Goal: Information Seeking & Learning: Find specific fact

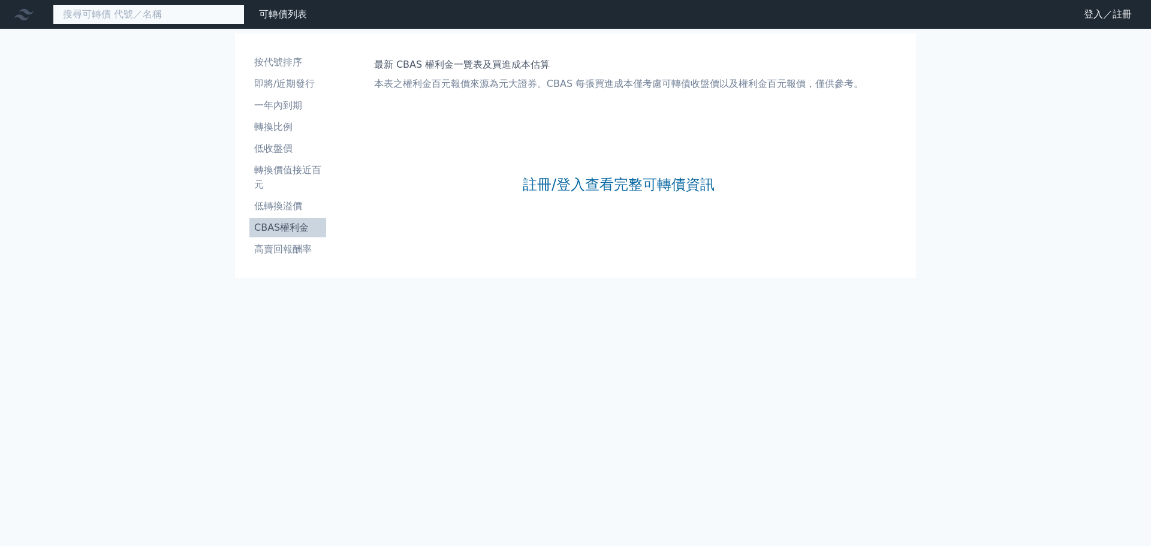
click at [186, 13] on input at bounding box center [149, 14] width 192 height 20
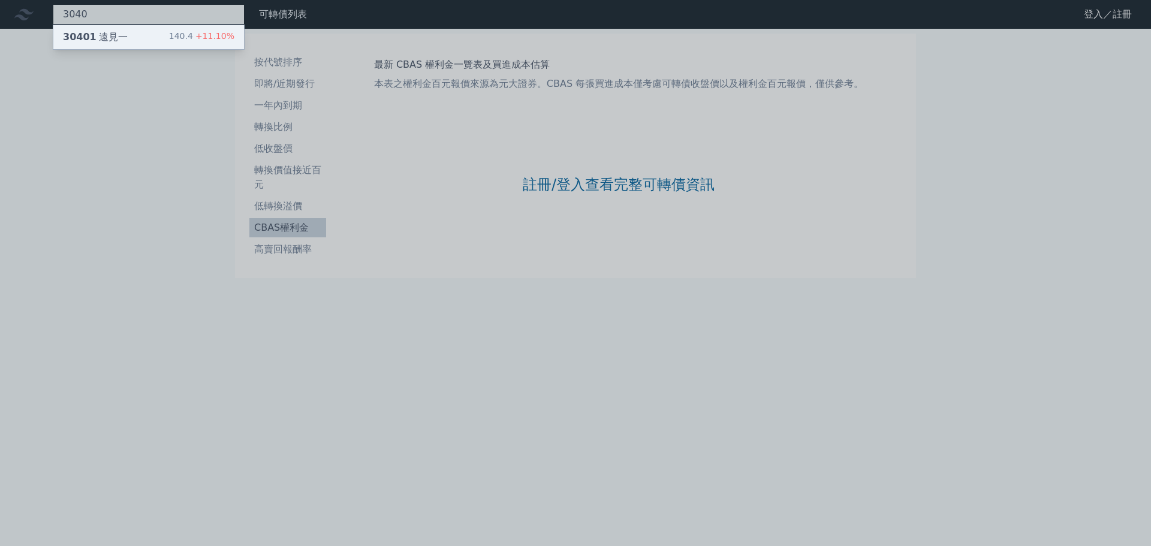
type input "3040"
click at [194, 38] on div "140.4 +11.10%" at bounding box center [201, 37] width 65 height 14
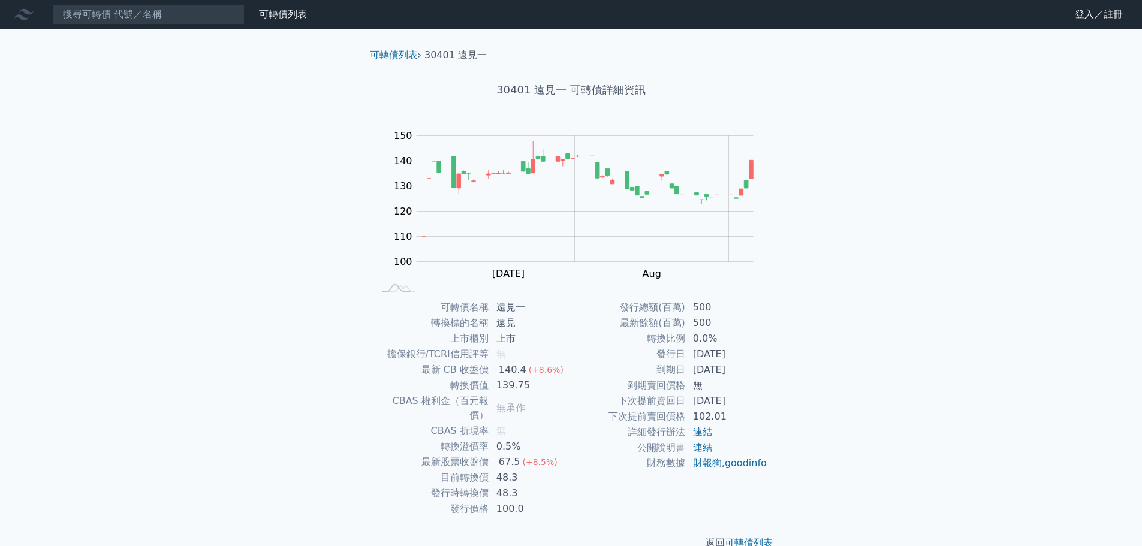
drag, startPoint x: 356, startPoint y: 347, endPoint x: 415, endPoint y: 286, distance: 84.8
click at [356, 347] on div "可轉債列表 › 30401 遠見一 30401 遠見一 可轉債詳細資訊 Zoom Out 100 80 90 100 110 120 130 140 150 …" at bounding box center [571, 299] width 460 height 541
